Goal: Task Accomplishment & Management: Manage account settings

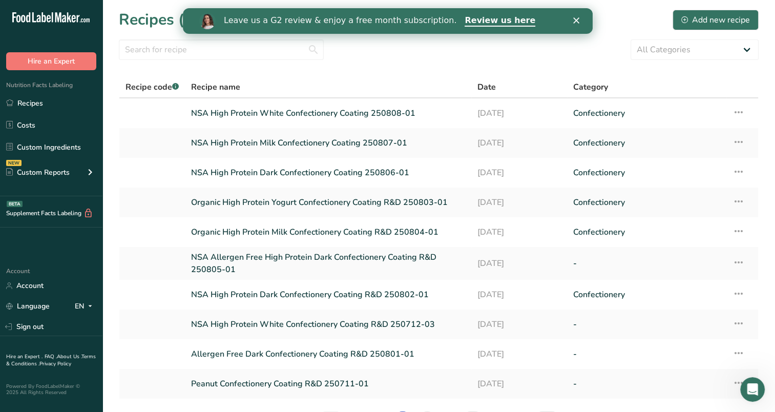
click at [577, 20] on icon "Close" at bounding box center [576, 20] width 6 height 6
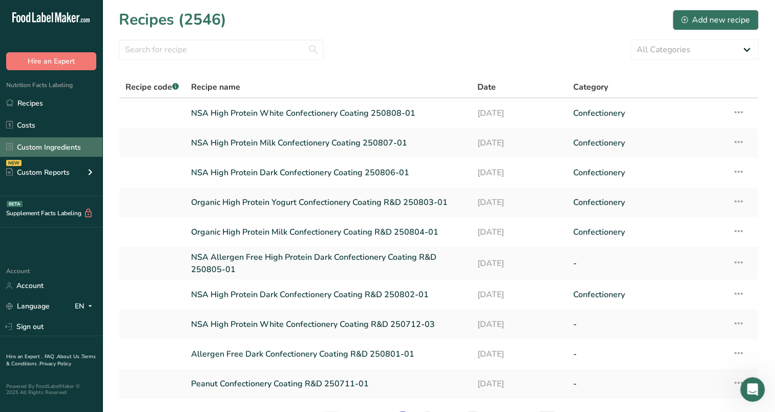
click at [35, 148] on link "Custom Ingredients" at bounding box center [51, 146] width 102 height 19
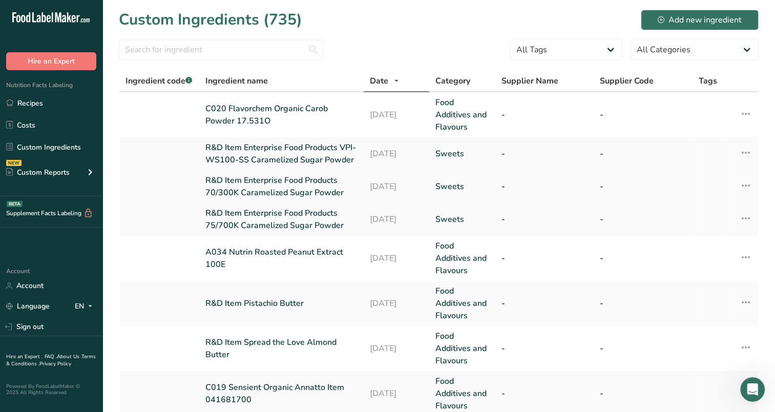
click at [286, 182] on link "R&D Item Enterprise Food Products 70/300K Caramelized Sugar Powder" at bounding box center [281, 186] width 152 height 25
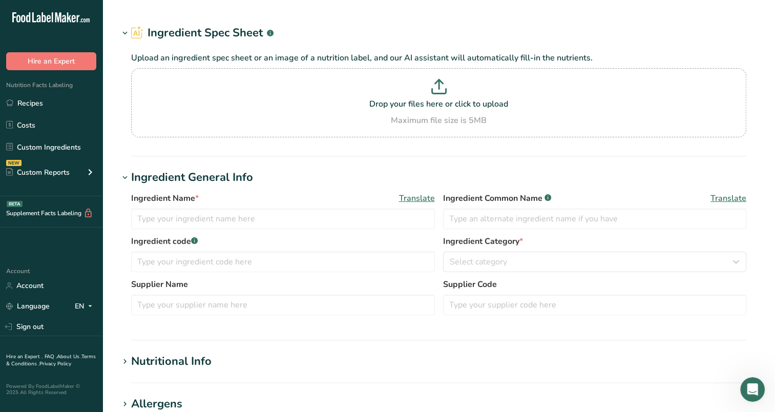
type input "R&D Item Enterprise Food Products 70/300K Caramelized Sugar Powder"
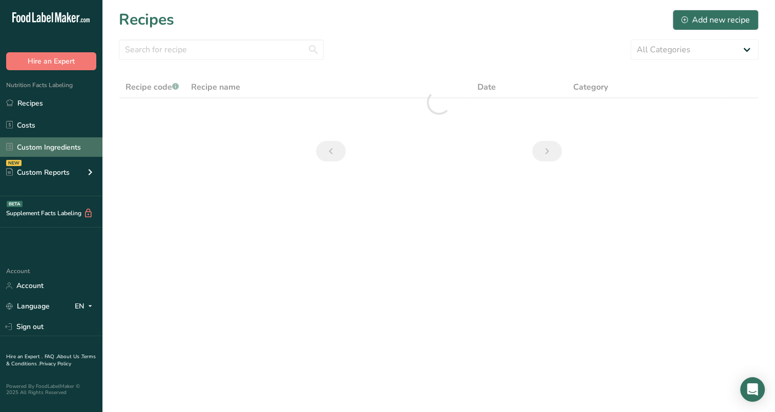
click at [54, 149] on link "Custom Ingredients" at bounding box center [51, 146] width 102 height 19
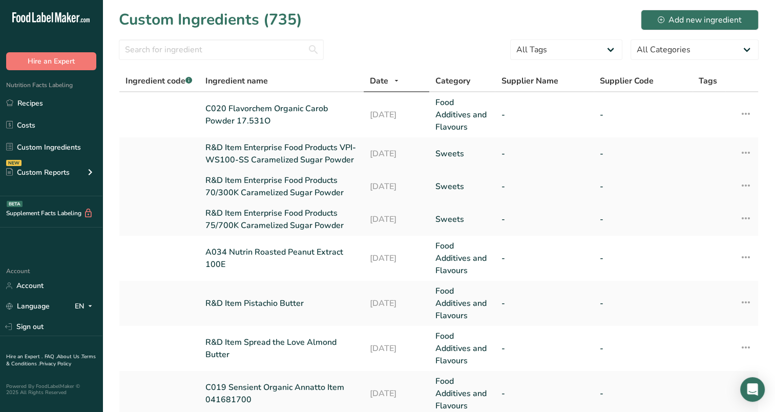
click at [291, 189] on link "R&D Item Enterprise Food Products 70/300K Caramelized Sugar Powder" at bounding box center [281, 186] width 152 height 25
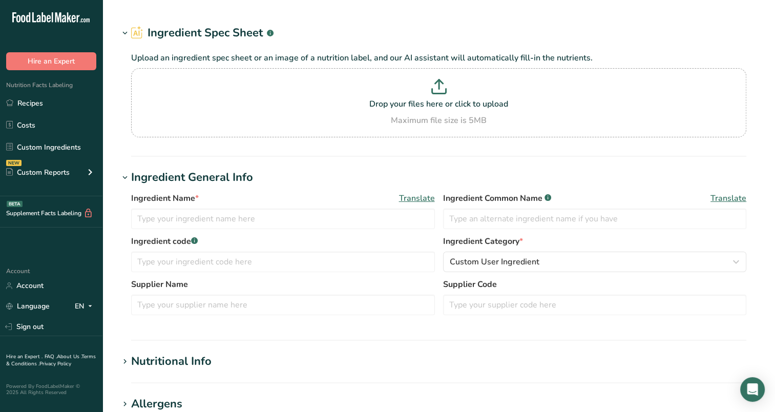
type input "R&D Item Enterprise Food Products 70/300K Caramelized Sugar Powder"
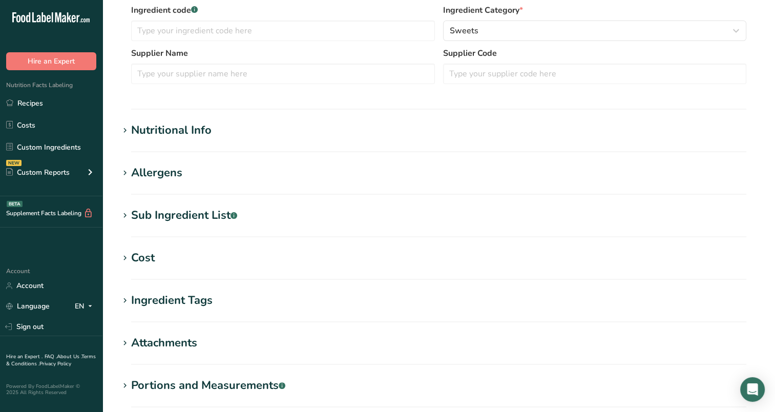
scroll to position [256, 0]
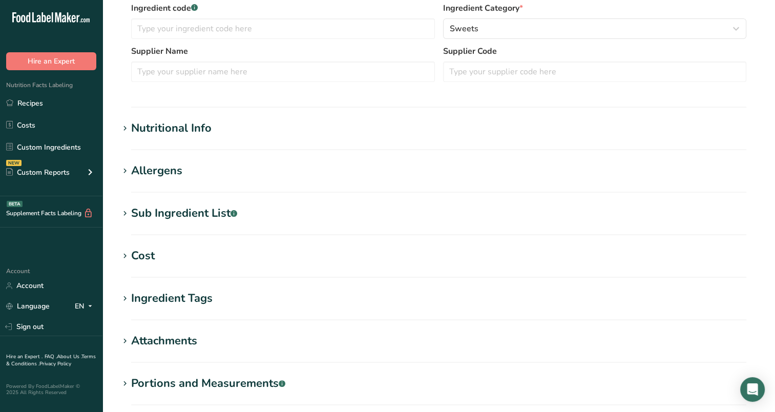
click at [151, 170] on div "Allergens" at bounding box center [156, 170] width 51 height 17
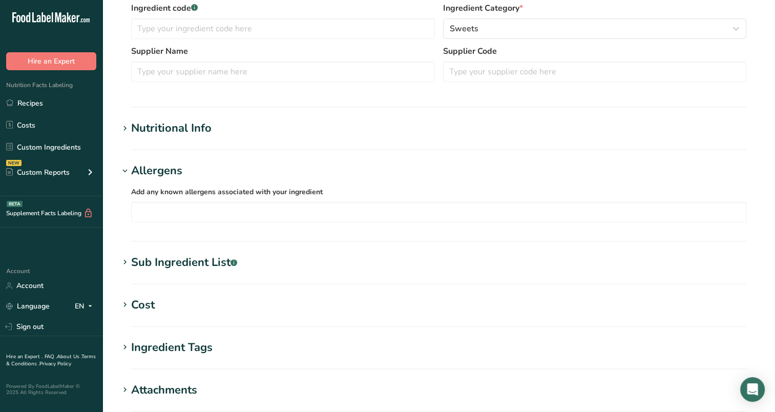
click at [139, 172] on div "Allergens" at bounding box center [156, 170] width 51 height 17
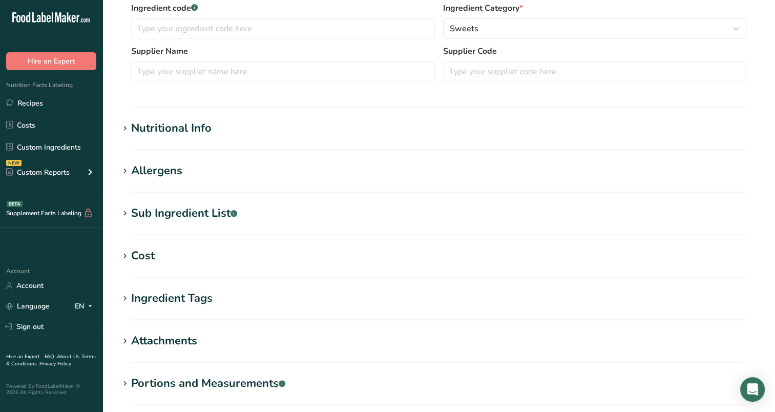
click at [132, 135] on div "Nutritional Info" at bounding box center [171, 128] width 80 height 17
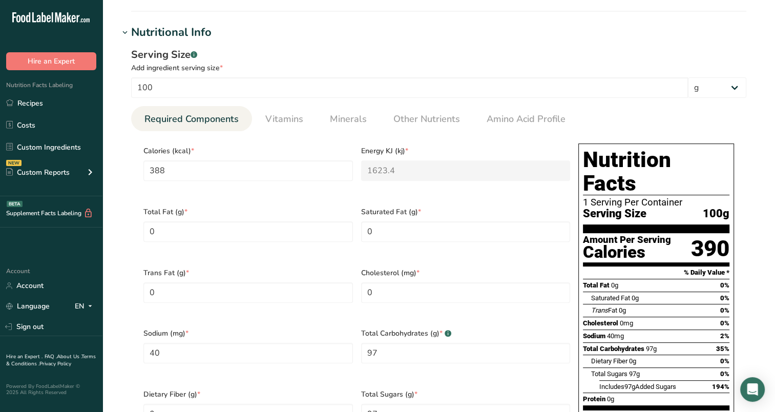
scroll to position [359, 0]
